Goal: Navigation & Orientation: Find specific page/section

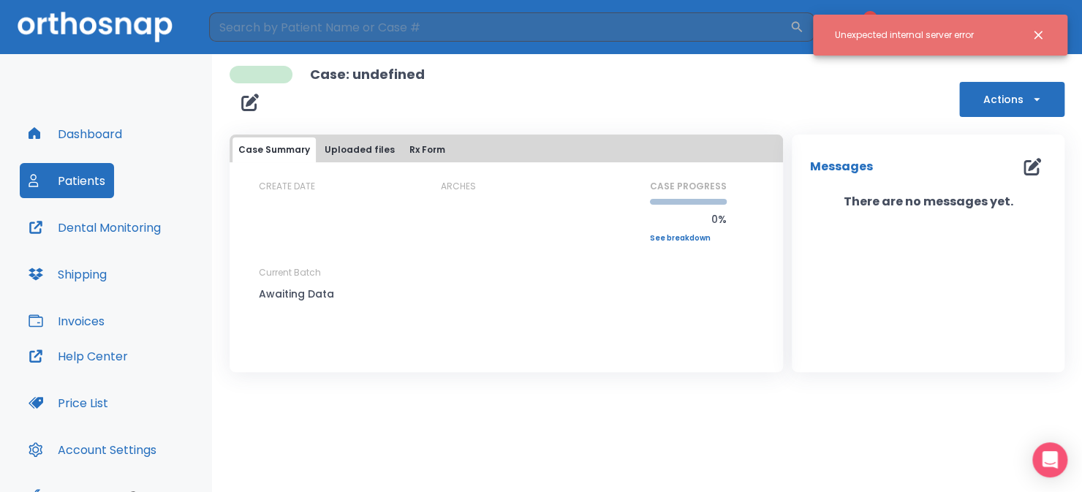
click at [1038, 32] on icon "Close notification" at bounding box center [1038, 35] width 15 height 15
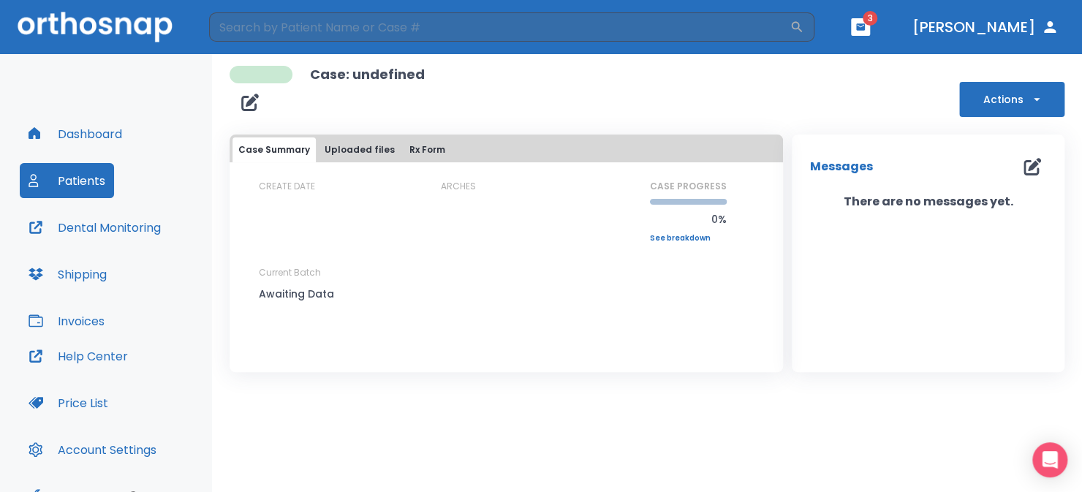
click at [85, 176] on button "Patients" at bounding box center [67, 180] width 94 height 35
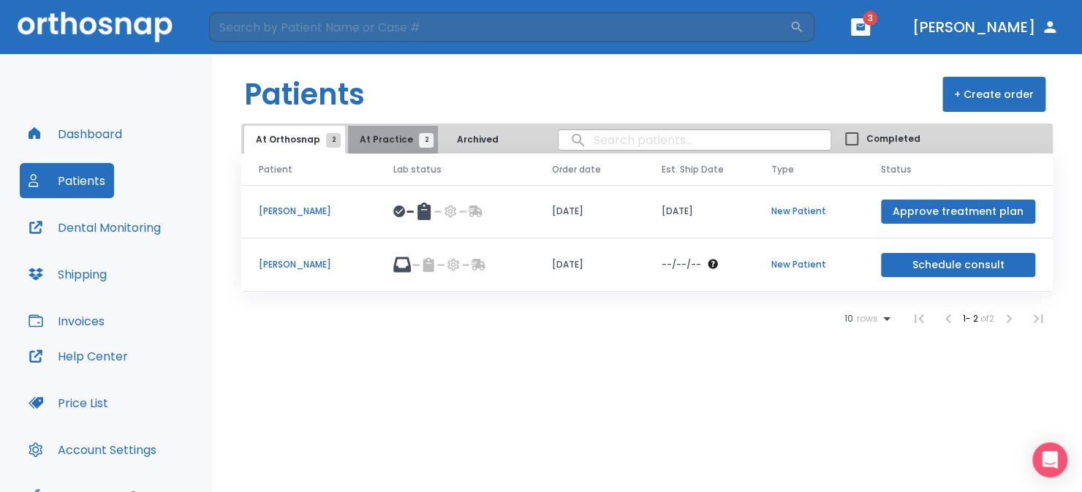
click at [394, 135] on span "At Practice 2" at bounding box center [393, 139] width 67 height 13
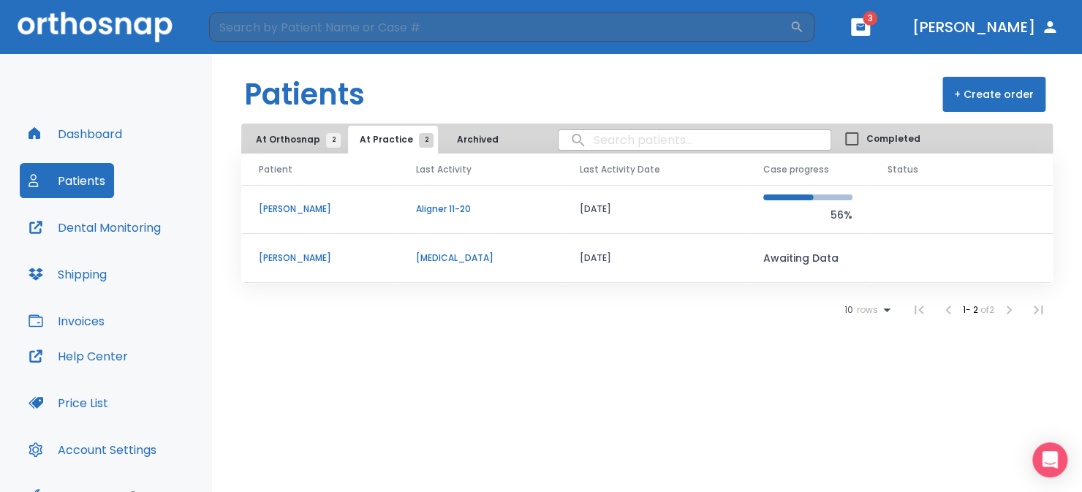
click at [288, 140] on span "At Orthosnap 2" at bounding box center [295, 139] width 78 height 13
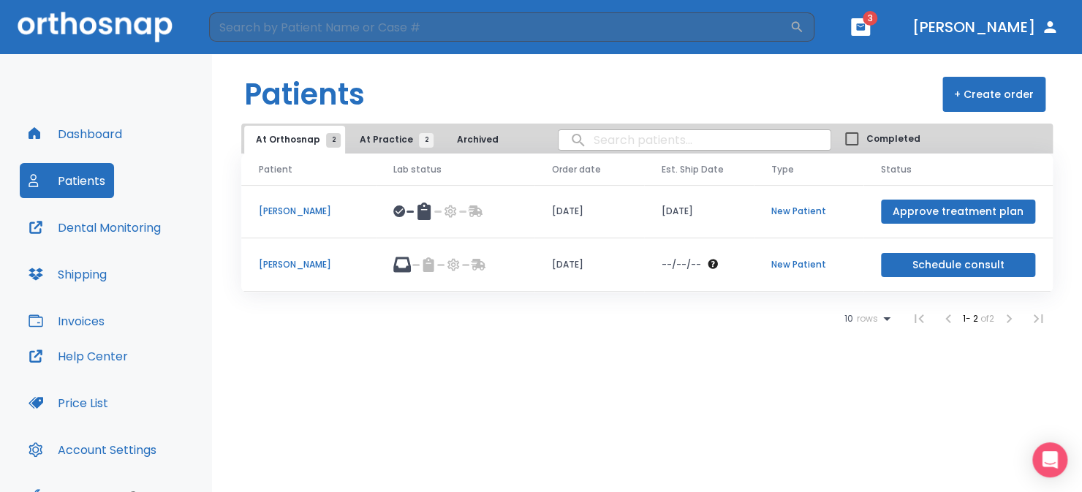
click at [57, 277] on button "Shipping" at bounding box center [68, 274] width 96 height 35
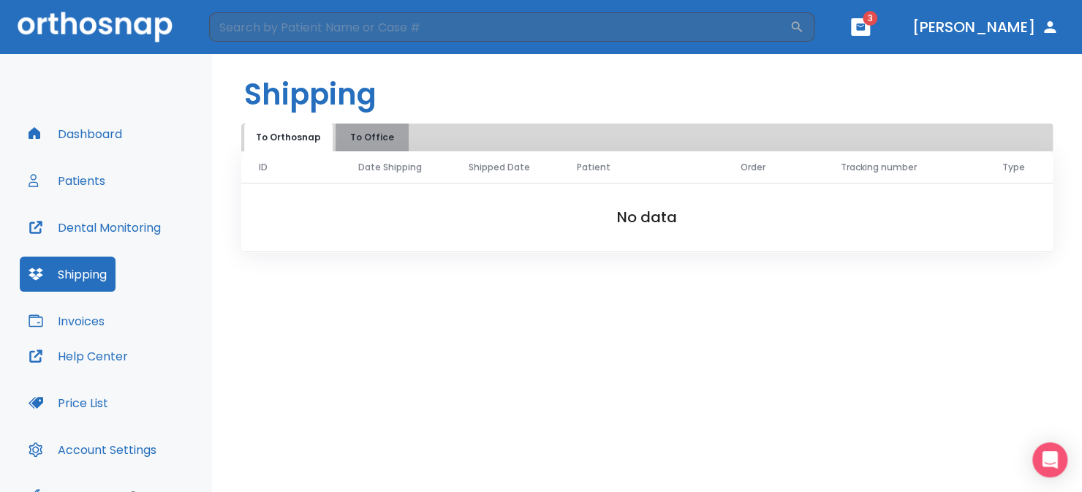
click at [371, 140] on button "To Office" at bounding box center [372, 138] width 73 height 28
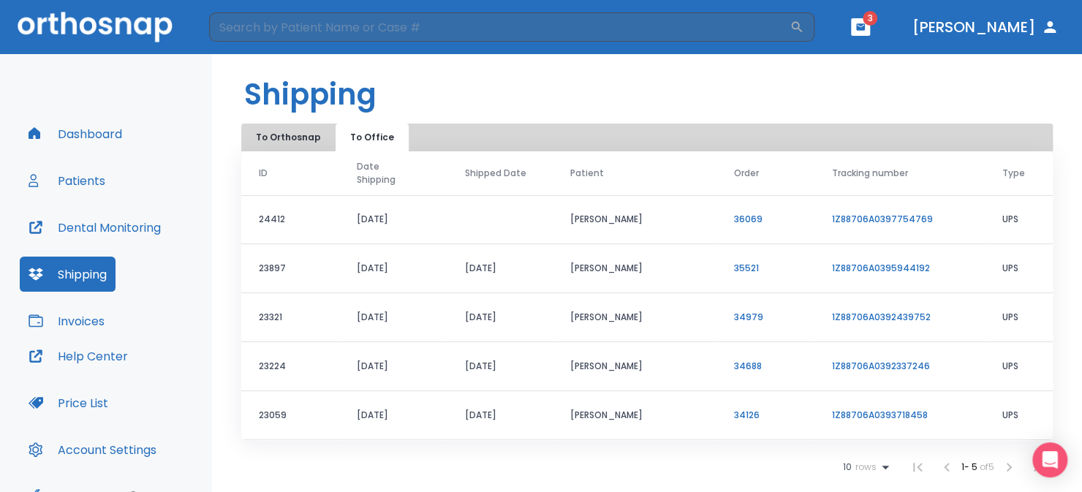
click at [303, 140] on button "To Orthosnap" at bounding box center [288, 138] width 88 height 28
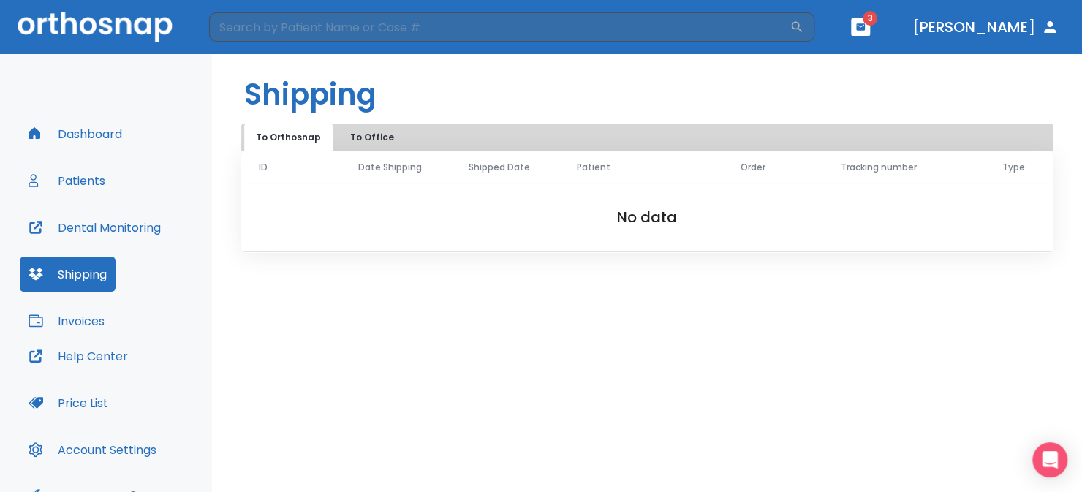
click at [91, 183] on button "Patients" at bounding box center [67, 180] width 94 height 35
